Goal: Navigation & Orientation: Find specific page/section

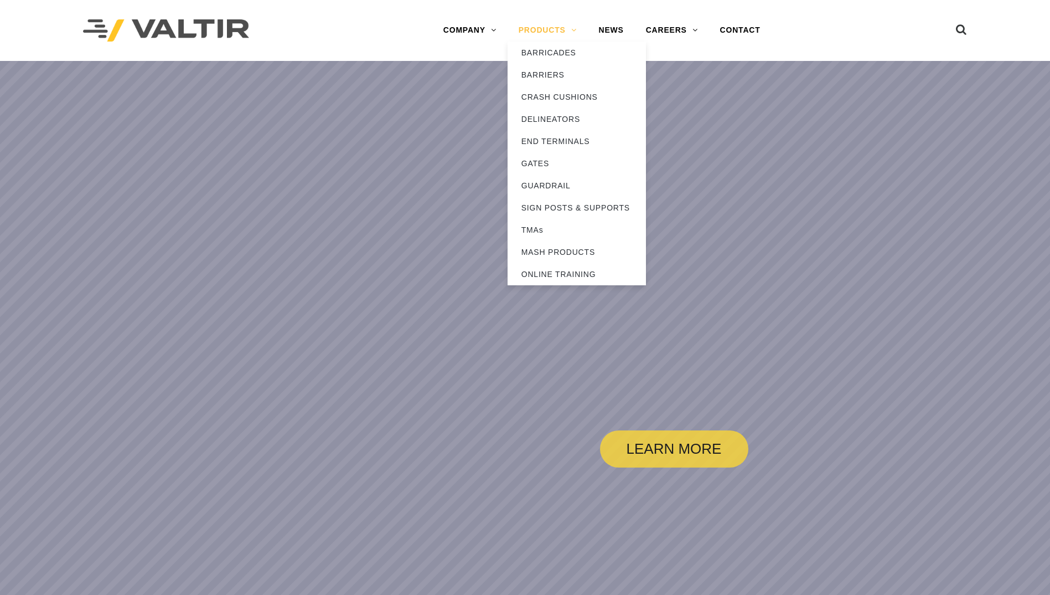
click at [536, 31] on link "PRODUCTS" at bounding box center [548, 30] width 80 height 22
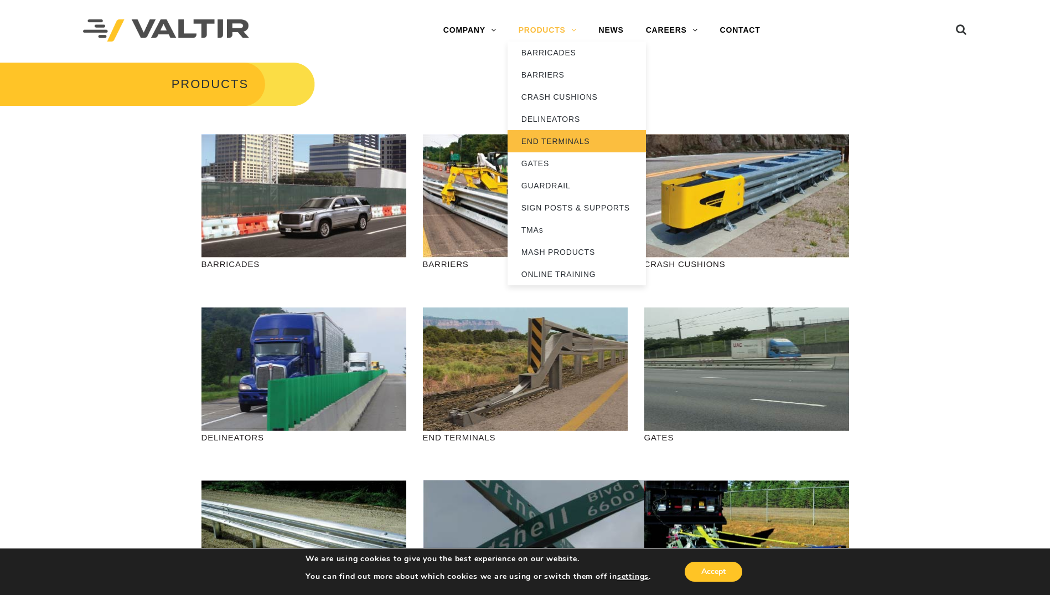
click at [541, 142] on link "END TERMINALS" at bounding box center [577, 141] width 138 height 22
